Goal: Communication & Community: Share content

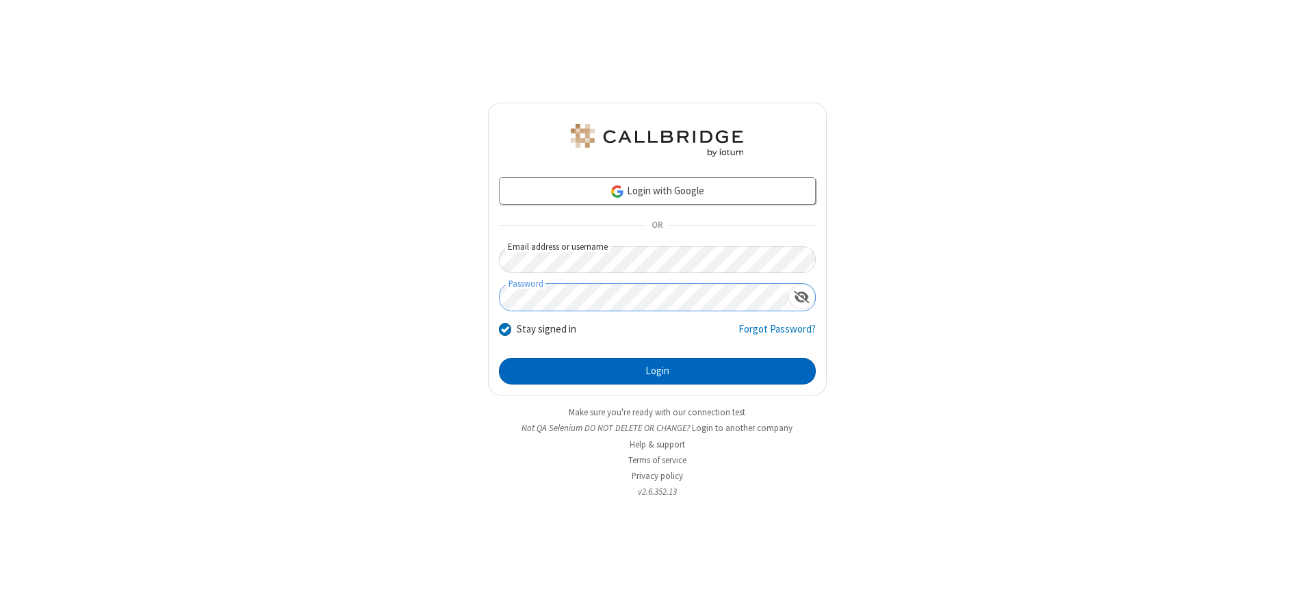
click at [657, 371] on button "Login" at bounding box center [657, 371] width 317 height 27
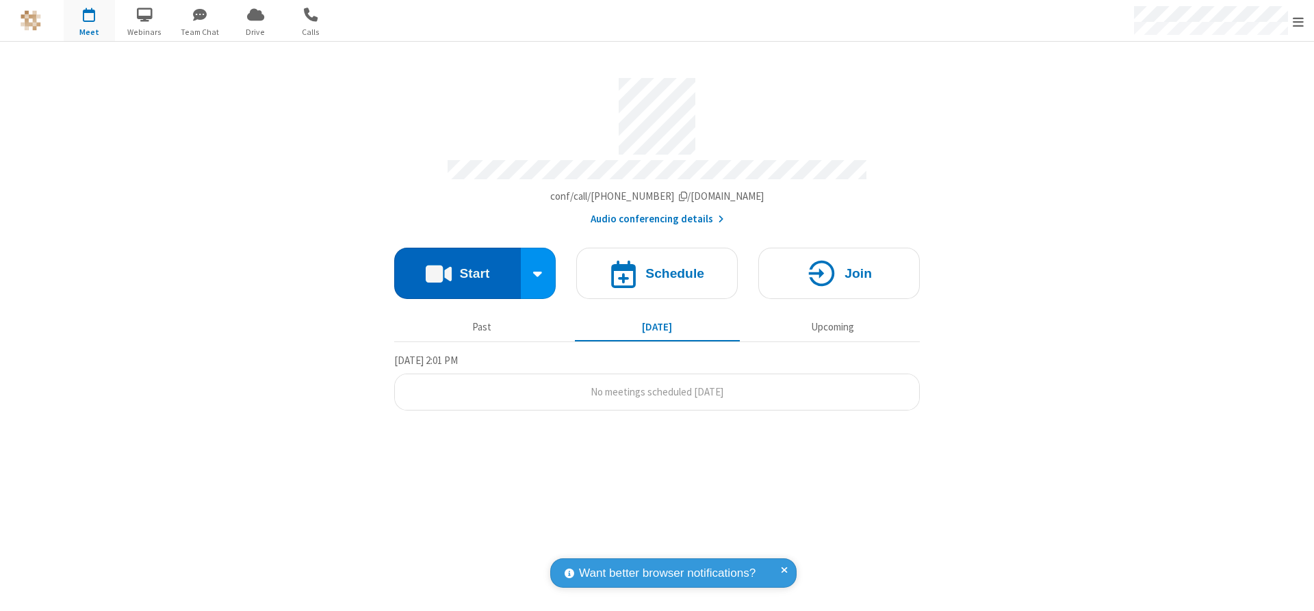
click at [457, 268] on button "Start" at bounding box center [457, 273] width 127 height 51
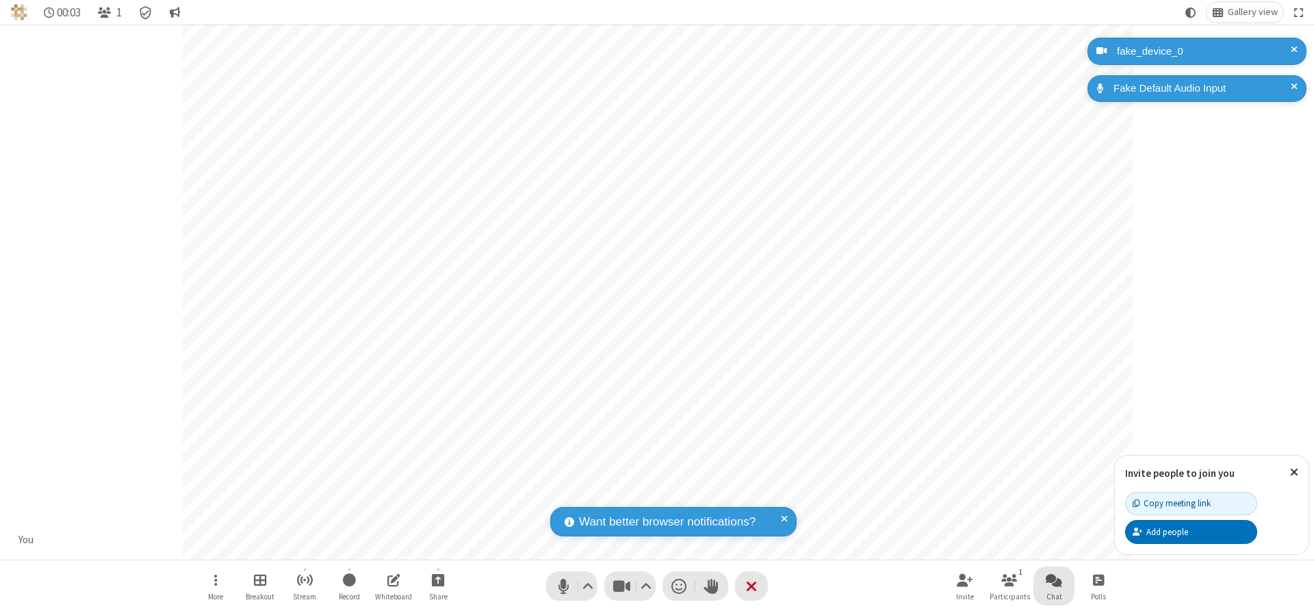
click at [1054, 580] on span "Open chat" at bounding box center [1053, 579] width 16 height 17
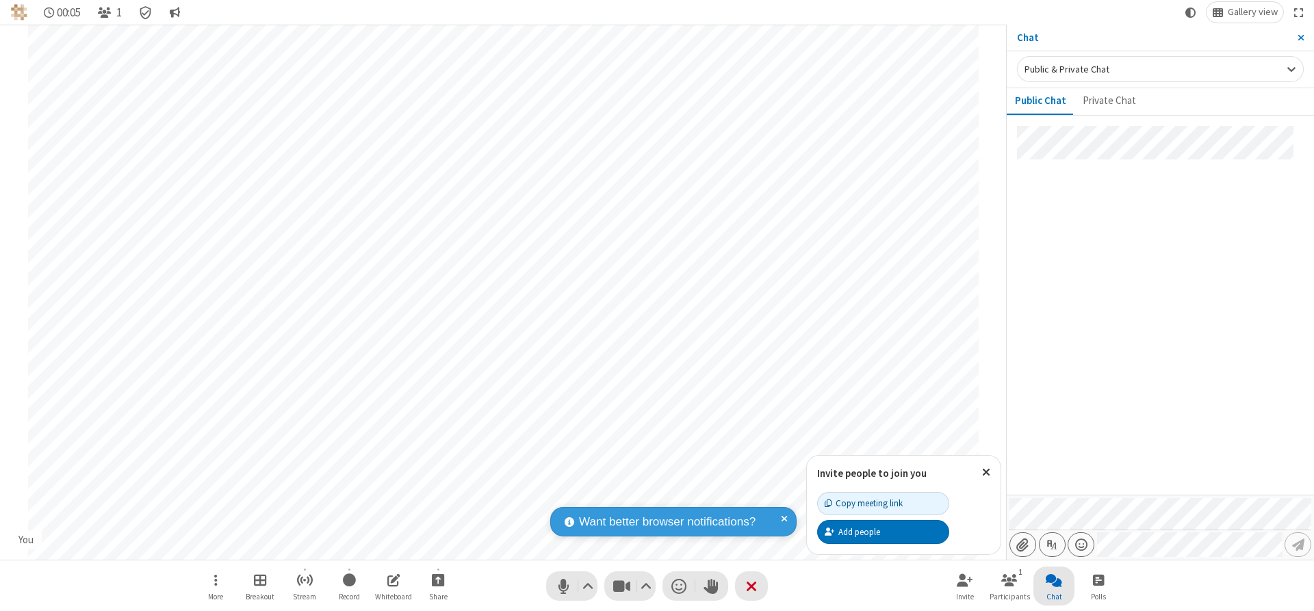
type input "C:\fakepath\doc_test.docx"
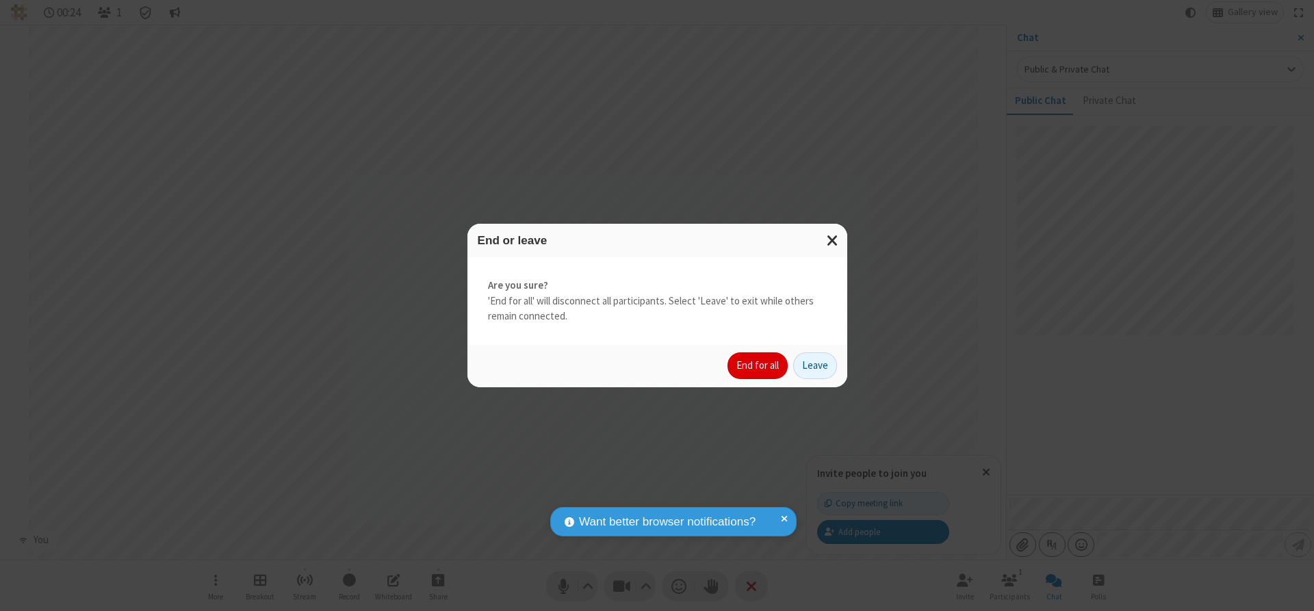
click at [758, 365] on button "End for all" at bounding box center [757, 365] width 60 height 27
